Goal: Information Seeking & Learning: Learn about a topic

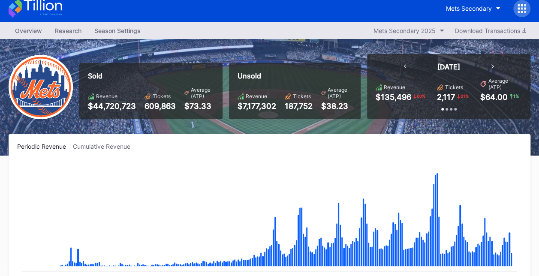
scroll to position [1, 0]
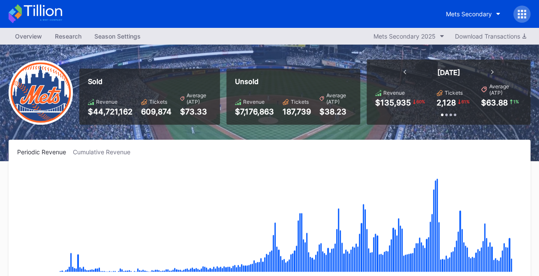
scroll to position [1757, 0]
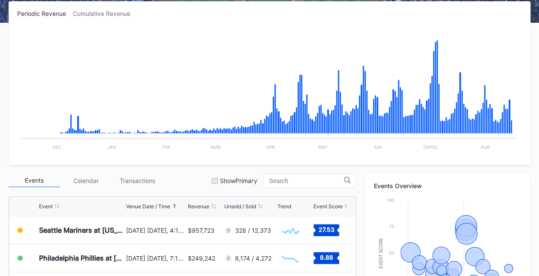
scroll to position [140, 0]
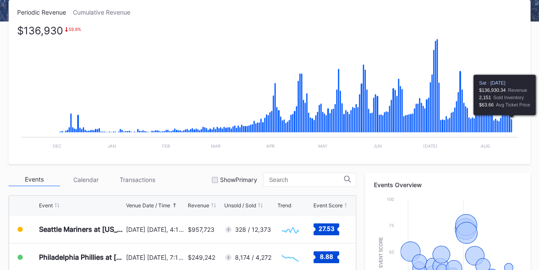
click at [512, 122] on icon "Chart title" at bounding box center [512, 126] width 2 height 14
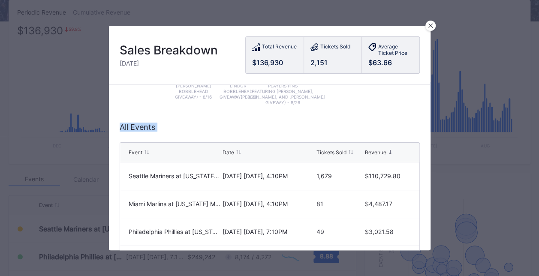
scroll to position [0, 0]
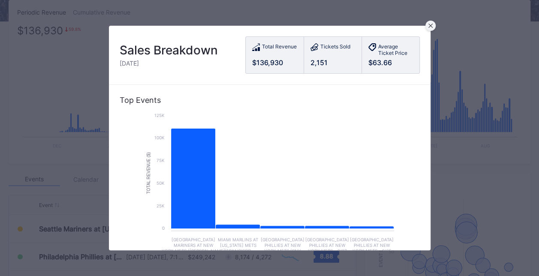
drag, startPoint x: 418, startPoint y: 157, endPoint x: 433, endPoint y: 23, distance: 135.1
click at [431, 26] on div "Sales Breakdown Saturday, Aug 16 Total Revenue $136,930 Tickets Sold 2,151 Aver…" at bounding box center [270, 138] width 322 height 225
click at [433, 23] on div at bounding box center [431, 26] width 10 height 10
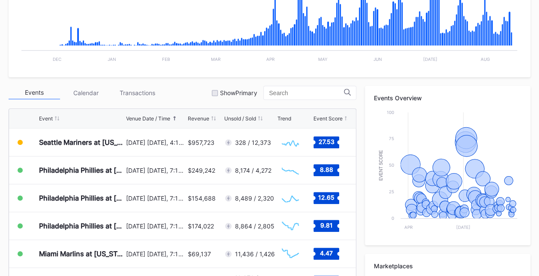
scroll to position [235, 0]
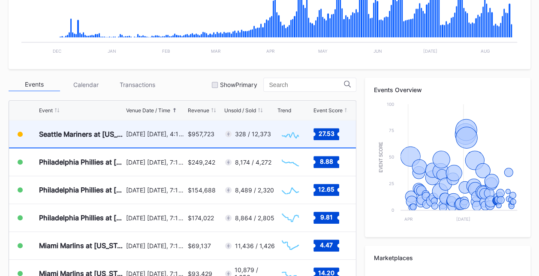
click at [205, 131] on div "$957,723" at bounding box center [201, 133] width 27 height 7
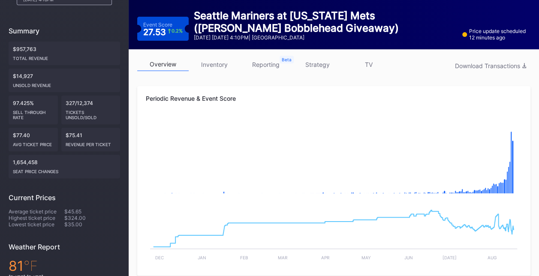
scroll to position [89, 0]
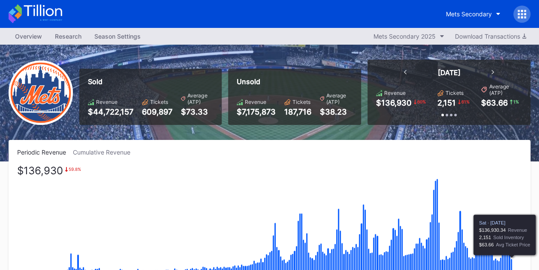
click at [511, 263] on icon "Chart title" at bounding box center [512, 266] width 2 height 14
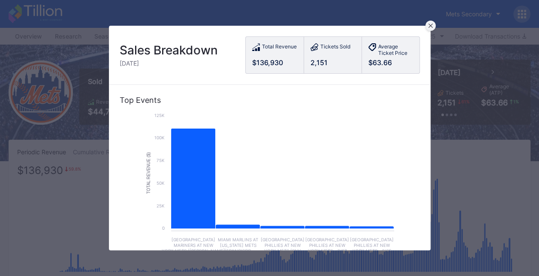
click at [432, 26] on icon at bounding box center [431, 26] width 4 height 4
